Goal: Transaction & Acquisition: Register for event/course

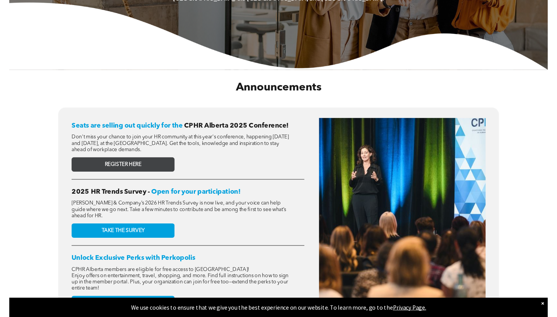
scroll to position [253, 0]
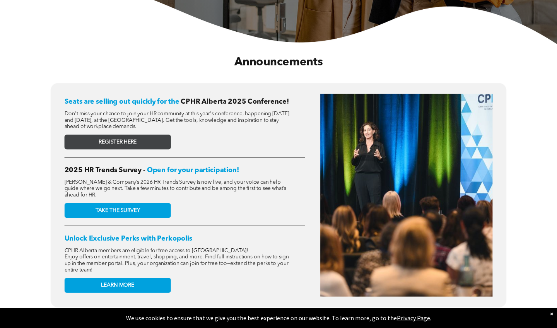
click at [151, 143] on link "REGISTER HERE" at bounding box center [118, 141] width 106 height 15
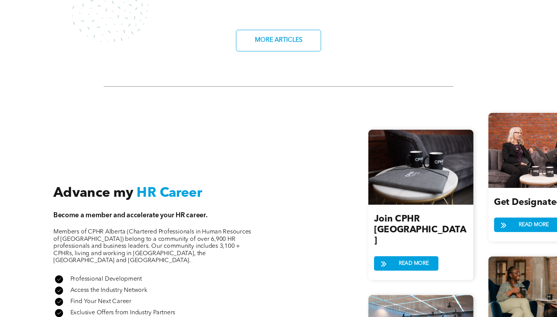
scroll to position [967, 0]
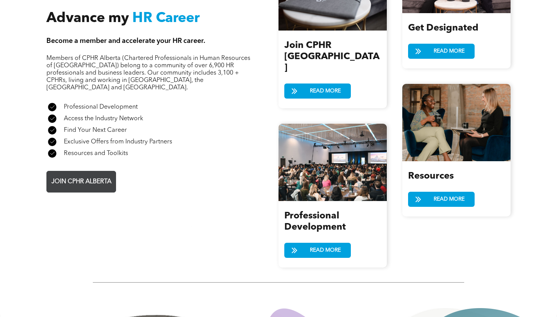
click at [93, 174] on span "JOIN CPHR ALBERTA" at bounding box center [81, 181] width 65 height 15
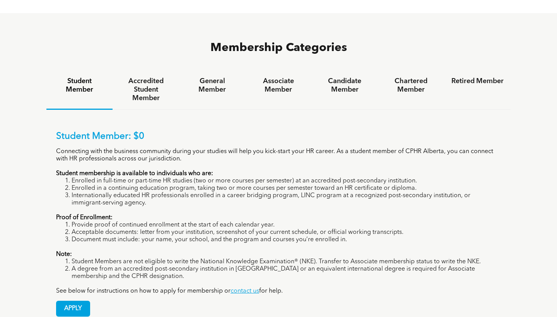
scroll to position [490, 0]
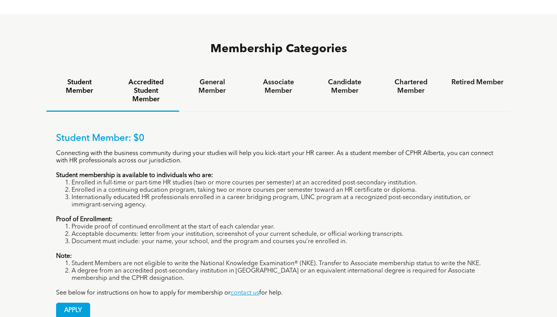
click at [147, 78] on h4 "Accredited Student Member" at bounding box center [145, 91] width 52 height 26
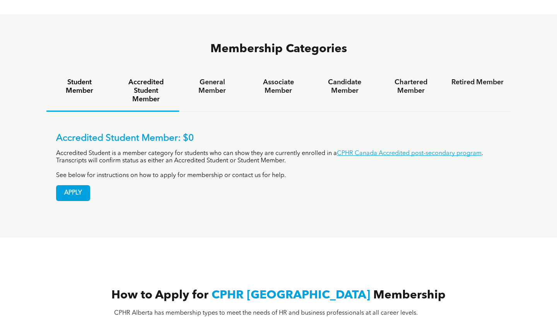
click at [81, 78] on h4 "Student Member" at bounding box center [79, 86] width 52 height 17
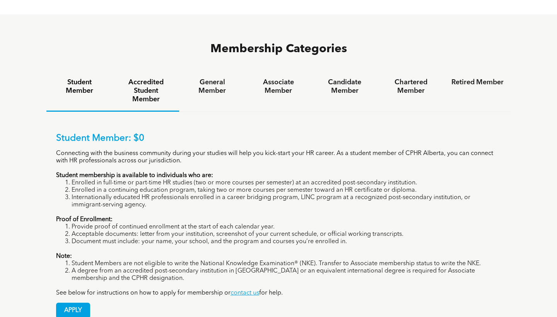
click at [140, 78] on h4 "Accredited Student Member" at bounding box center [145, 91] width 52 height 26
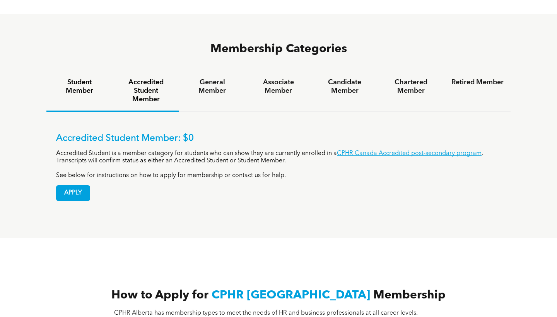
click at [80, 78] on h4 "Student Member" at bounding box center [79, 86] width 52 height 17
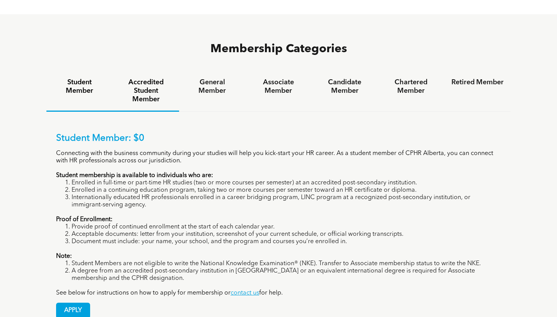
click at [133, 78] on h4 "Accredited Student Member" at bounding box center [145, 91] width 52 height 26
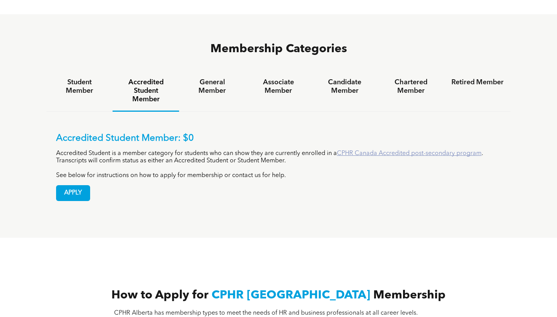
click at [347, 150] on link "CPHR Canada Accredited post-secondary program" at bounding box center [409, 153] width 145 height 6
click at [96, 78] on h4 "Student Member" at bounding box center [79, 86] width 52 height 17
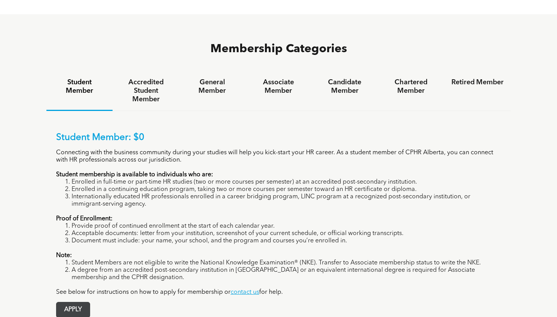
click at [87, 302] on span "APPLY" at bounding box center [72, 309] width 33 height 15
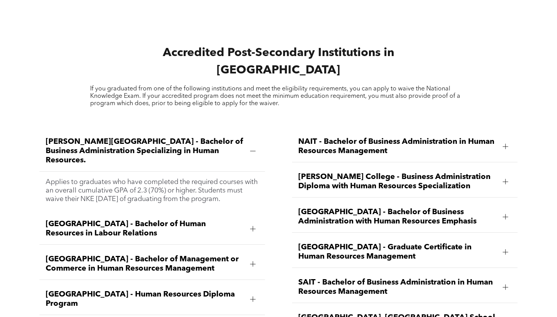
scroll to position [986, 0]
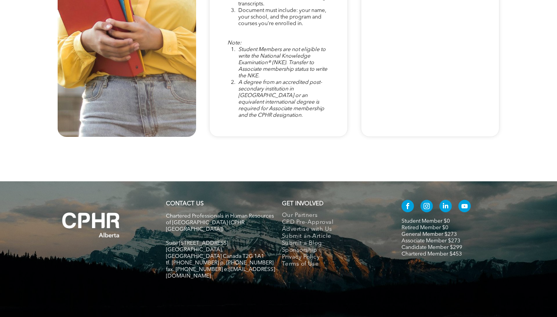
scroll to position [2227, 0]
